Goal: Task Accomplishment & Management: Use online tool/utility

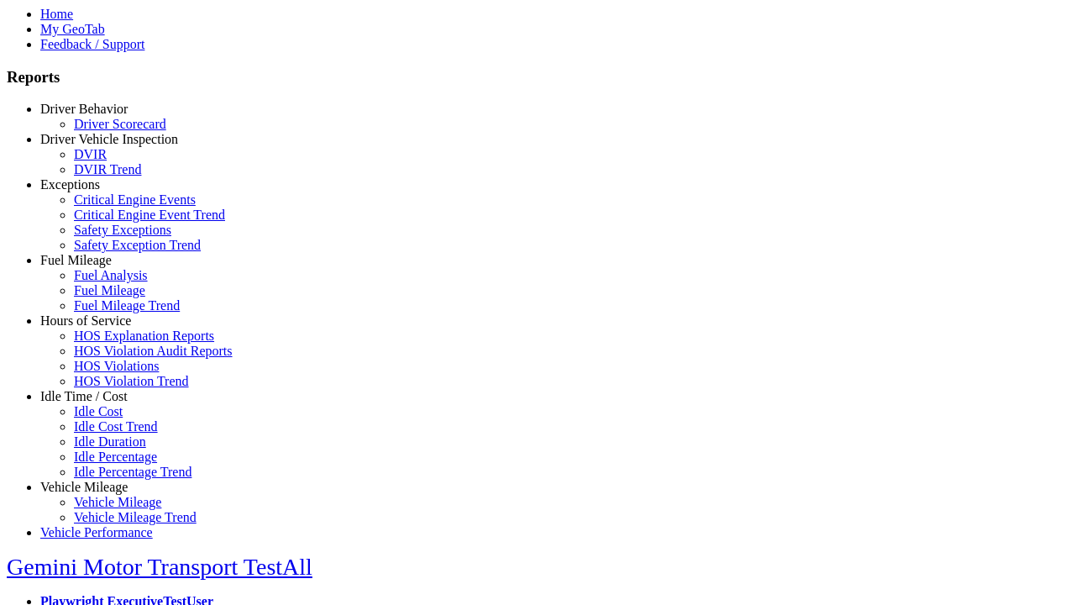
click at [97, 328] on link "Hours of Service" at bounding box center [85, 320] width 91 height 14
click at [109, 343] on link "HOS Explanation Reports" at bounding box center [144, 335] width 140 height 14
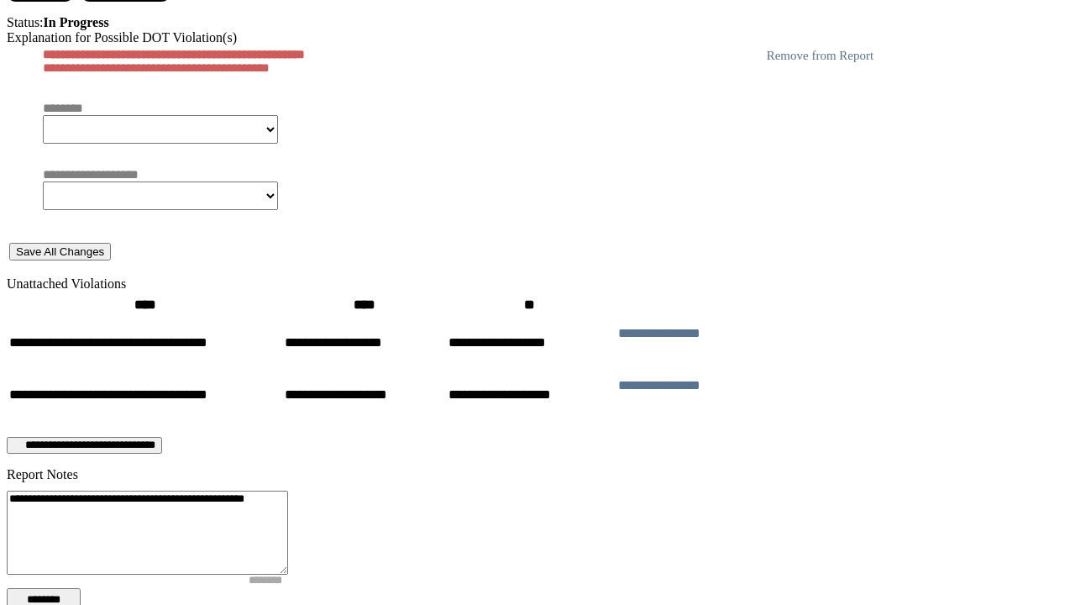
type textarea "**********"
click at [81, 588] on button "********" at bounding box center [44, 600] width 74 height 24
